Goal: Transaction & Acquisition: Download file/media

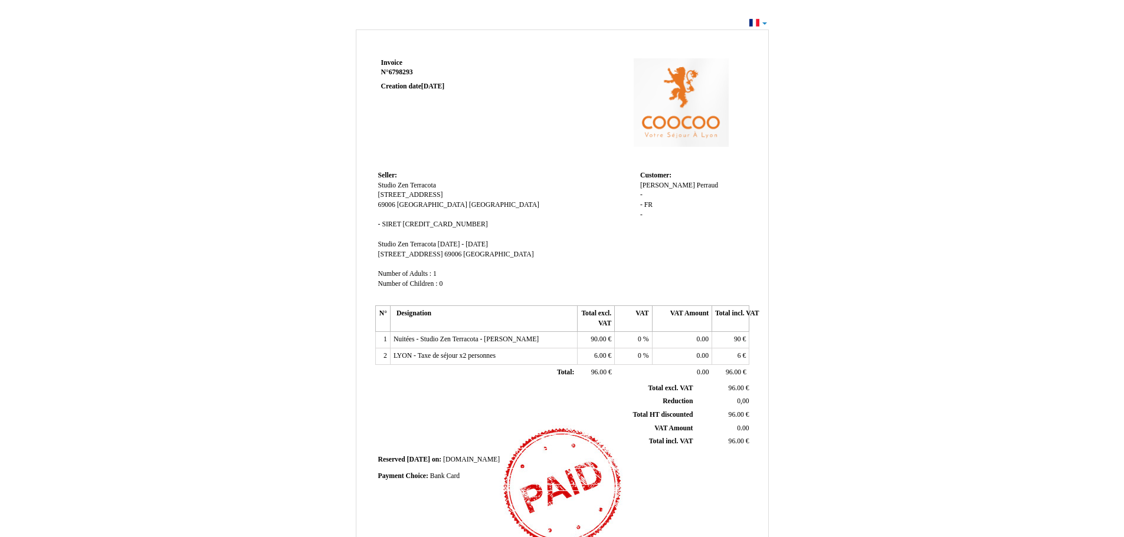
click at [577, 191] on td "Seller: Seller: Studio [GEOGRAPHIC_DATA] [GEOGRAPHIC_DATA] [STREET_ADDRESS] - S…" at bounding box center [506, 235] width 262 height 134
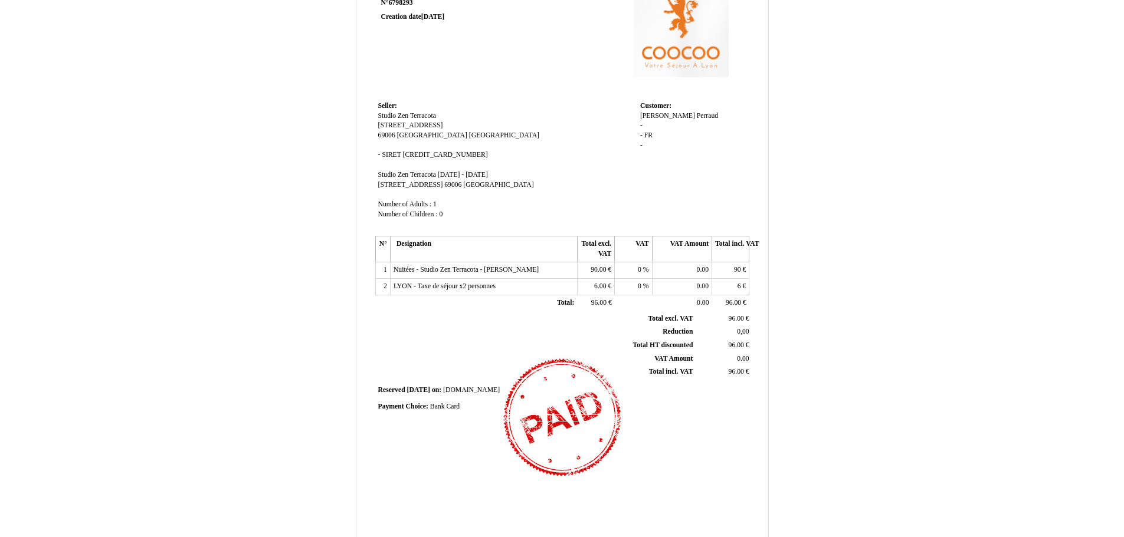
scroll to position [156, 0]
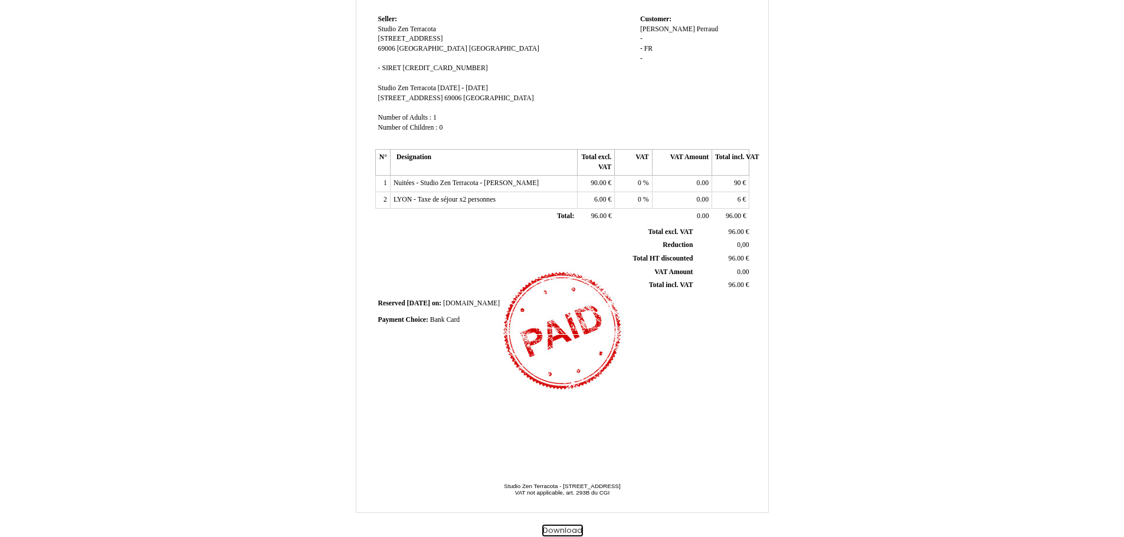
click at [569, 532] on button "Download" at bounding box center [562, 531] width 41 height 12
